Goal: Task Accomplishment & Management: Use online tool/utility

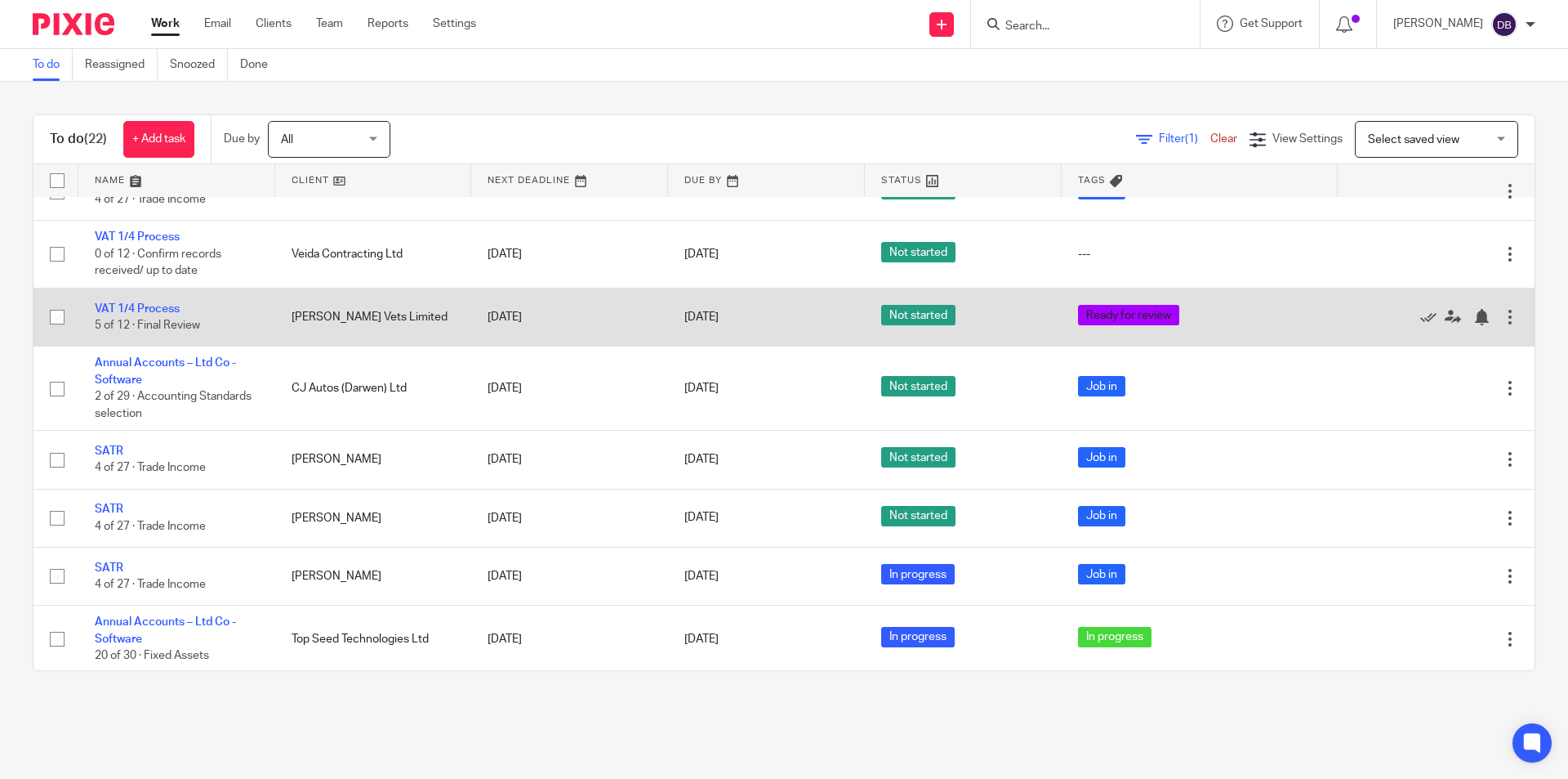
scroll to position [1010, 0]
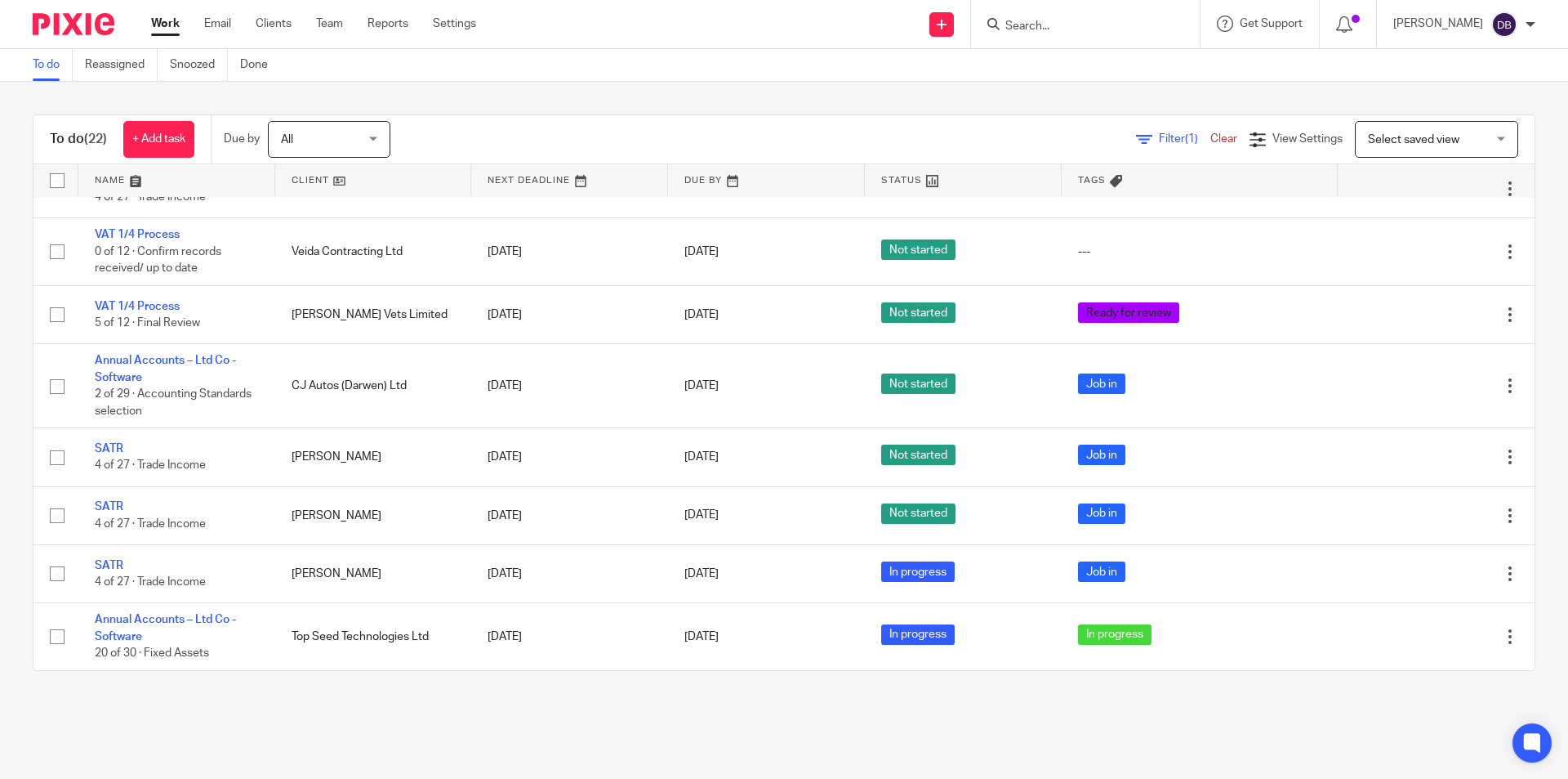
click at [161, 23] on link "Work" at bounding box center [166, 24] width 29 height 16
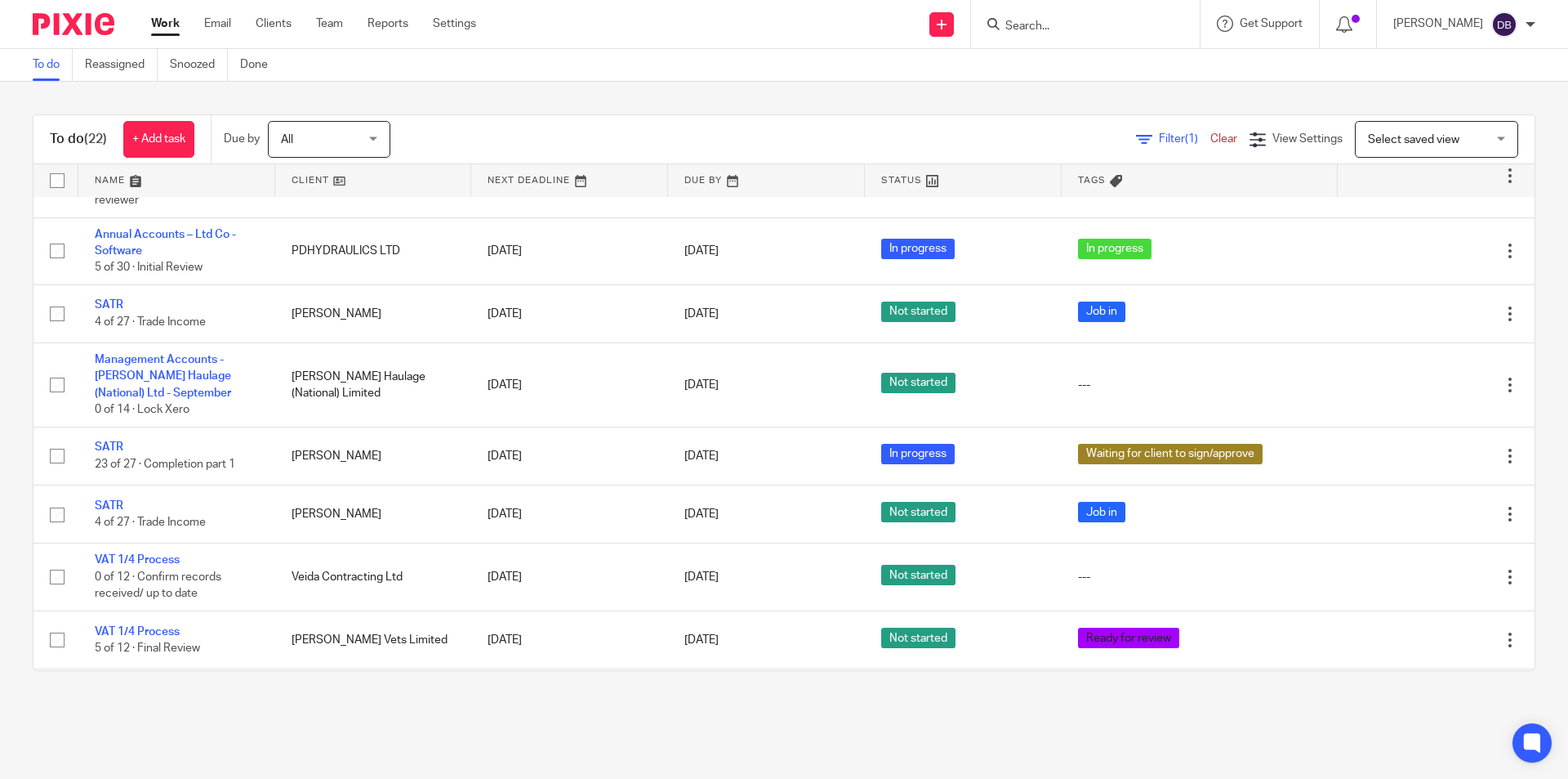
scroll to position [821, 0]
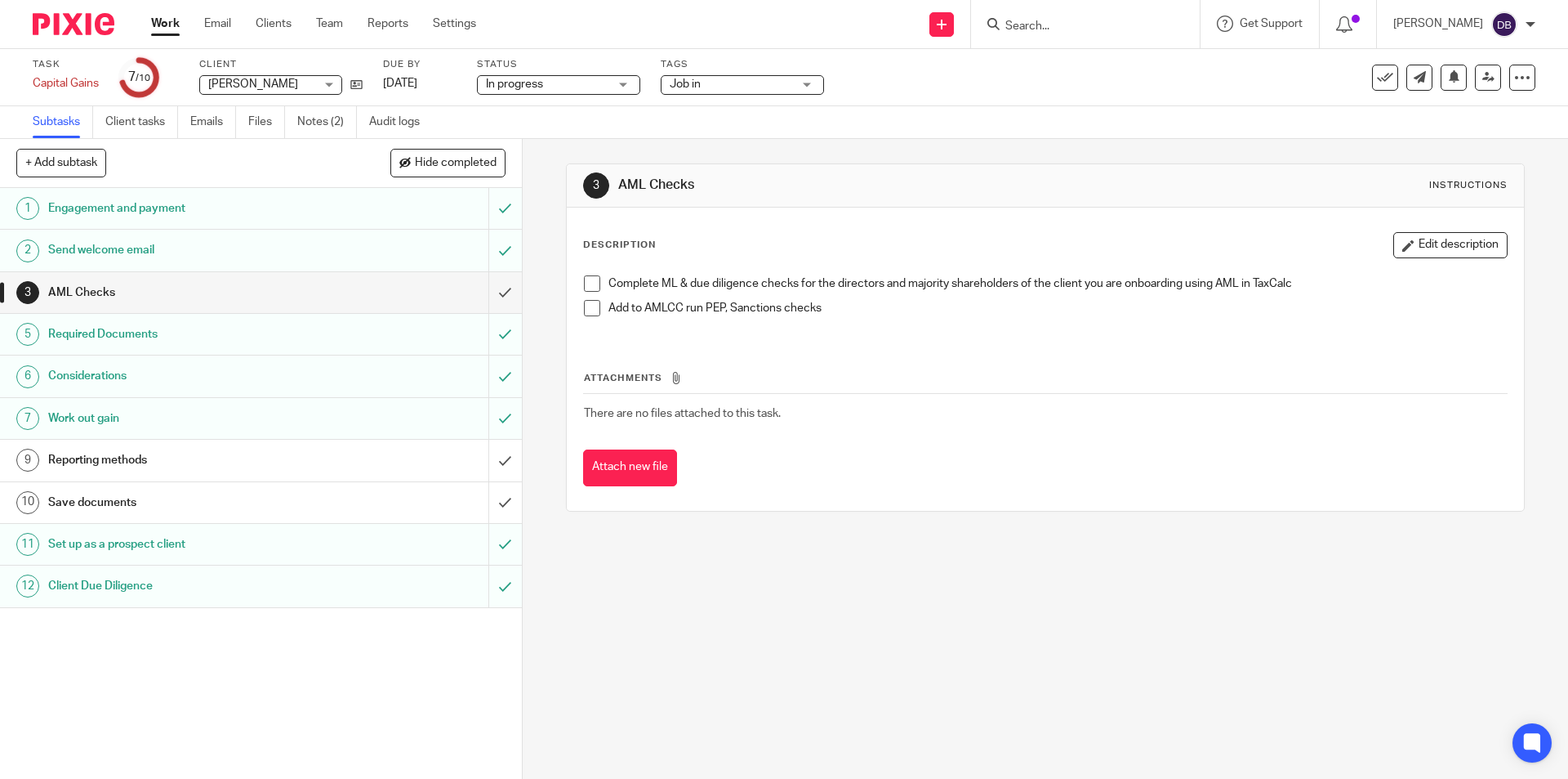
click at [229, 418] on h1 "Work out gain" at bounding box center [189, 418] width 282 height 24
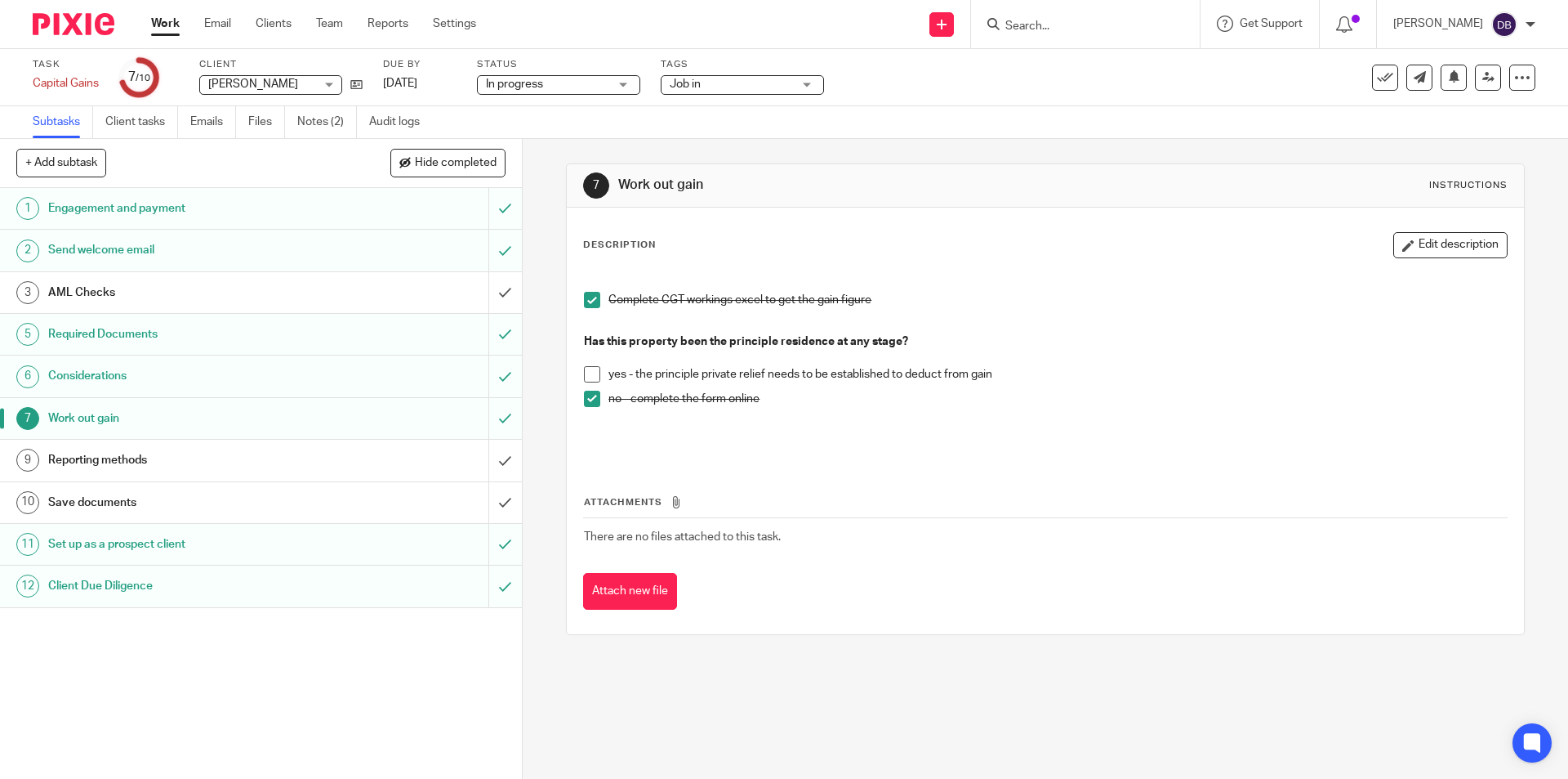
click at [186, 462] on h1 "Reporting methods" at bounding box center [189, 459] width 282 height 24
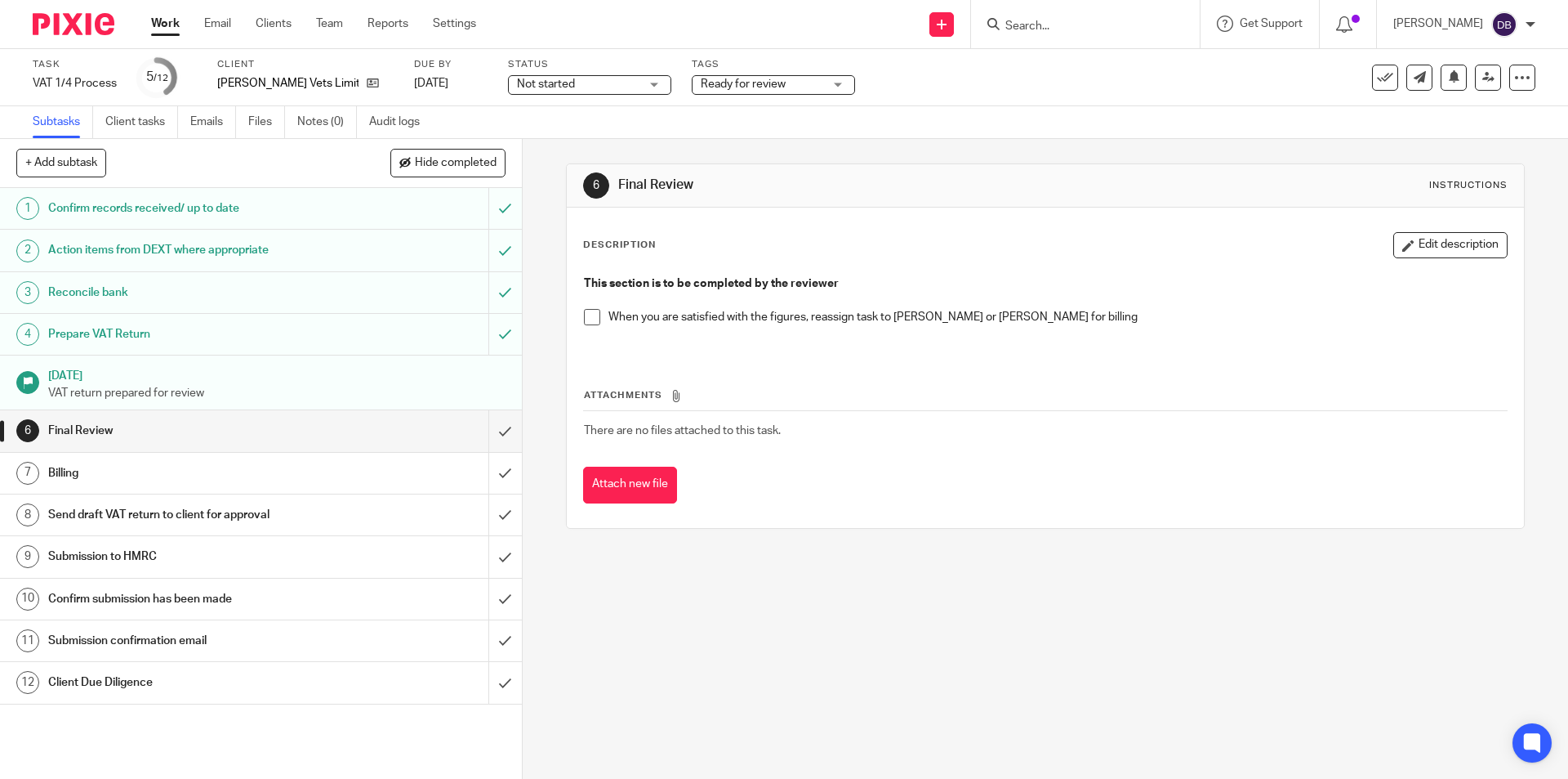
click at [270, 330] on h1 "Prepare VAT Return" at bounding box center [189, 333] width 282 height 24
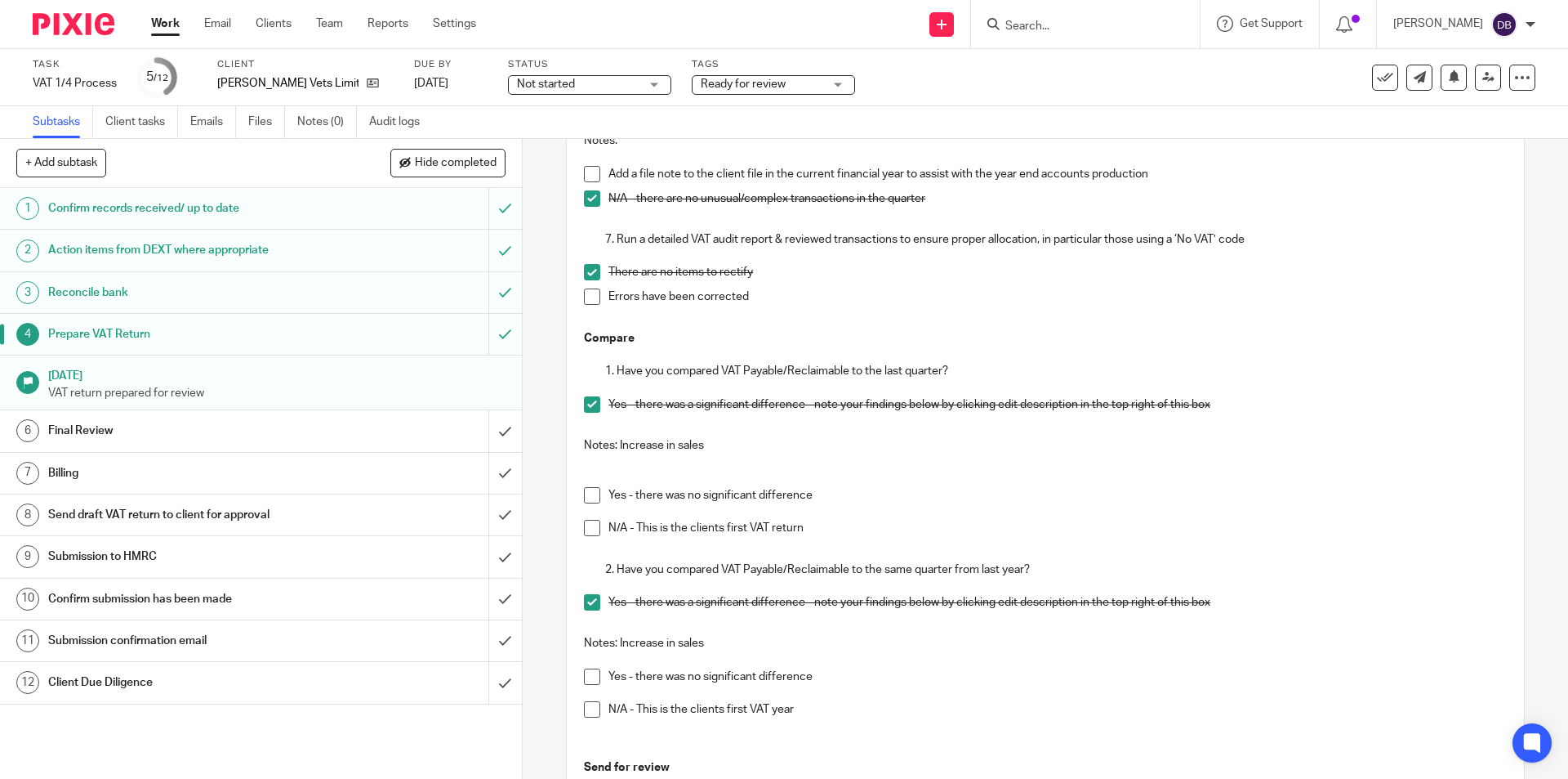
scroll to position [821, 0]
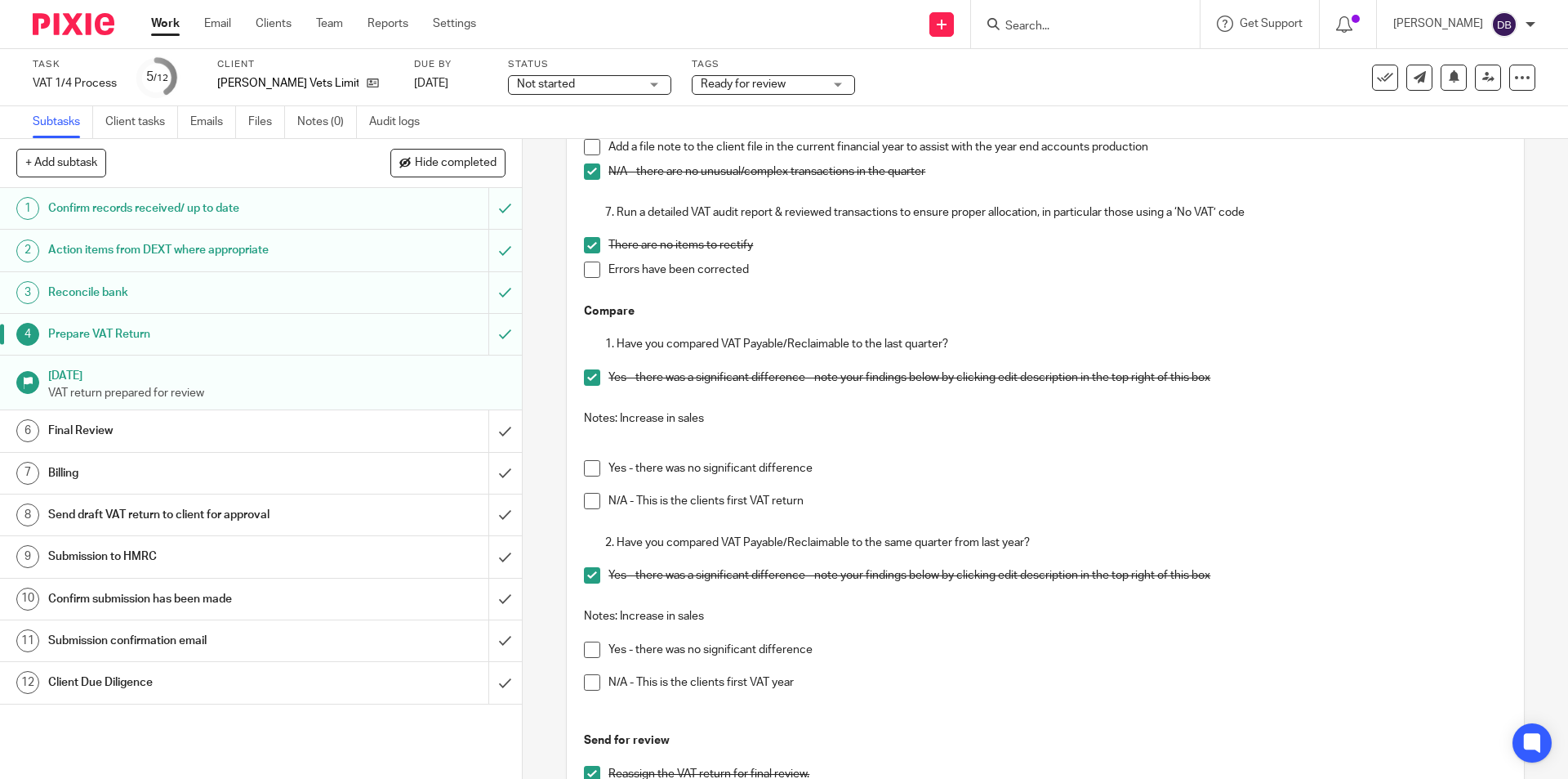
click at [347, 422] on div "Final Review" at bounding box center [260, 430] width 424 height 24
